Goal: Task Accomplishment & Management: Manage account settings

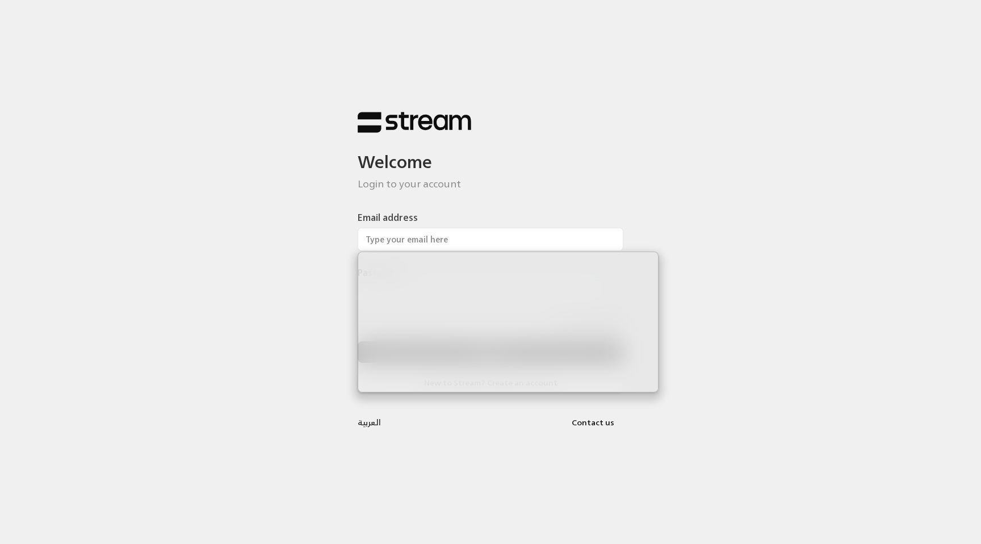
click at [261, 226] on div "Welcome Login to your account Email address Password Forgot Password? Sign in N…" at bounding box center [490, 272] width 981 height 544
click at [441, 238] on input "Email address" at bounding box center [491, 239] width 266 height 23
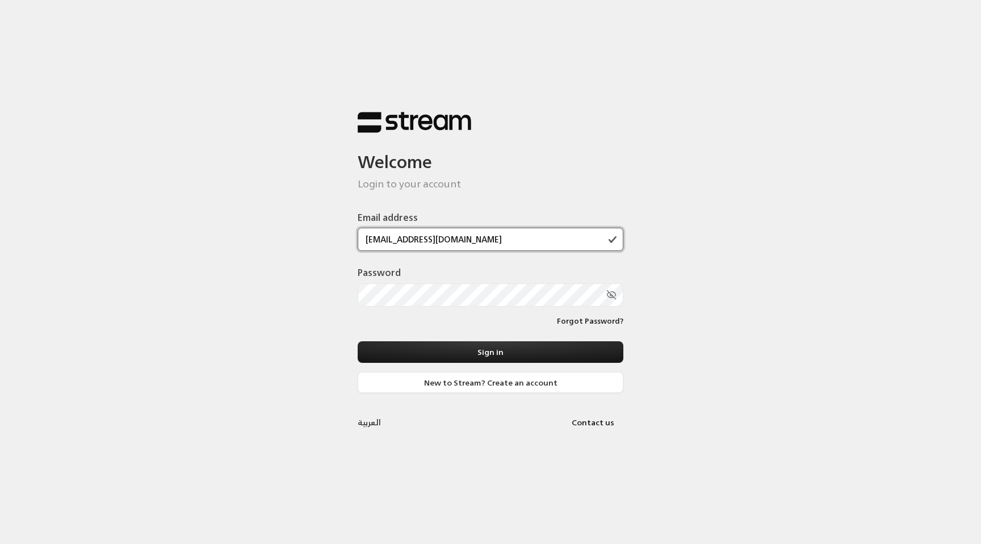
type input "[EMAIL_ADDRESS][DOMAIN_NAME]"
click at [358, 341] on button "Sign in" at bounding box center [491, 351] width 266 height 21
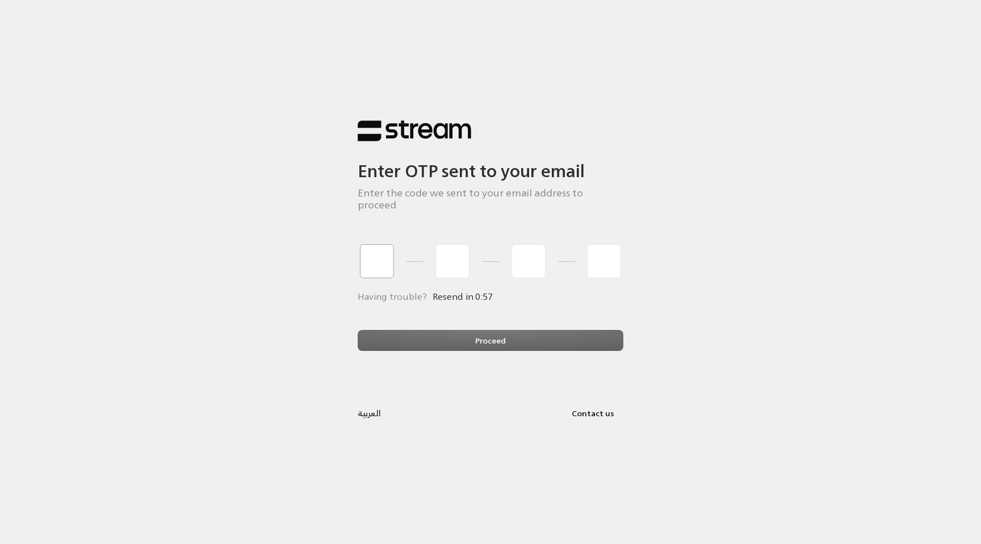
type input "1"
type input "2"
type input "3"
type input "4"
